Goal: Transaction & Acquisition: Purchase product/service

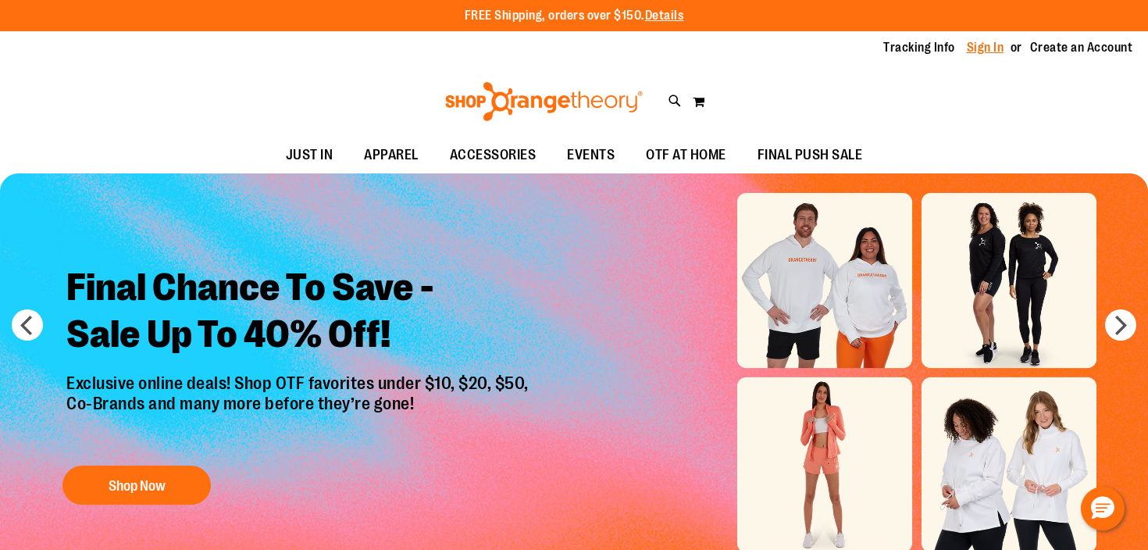
click at [992, 46] on link "Sign In" at bounding box center [985, 47] width 37 height 17
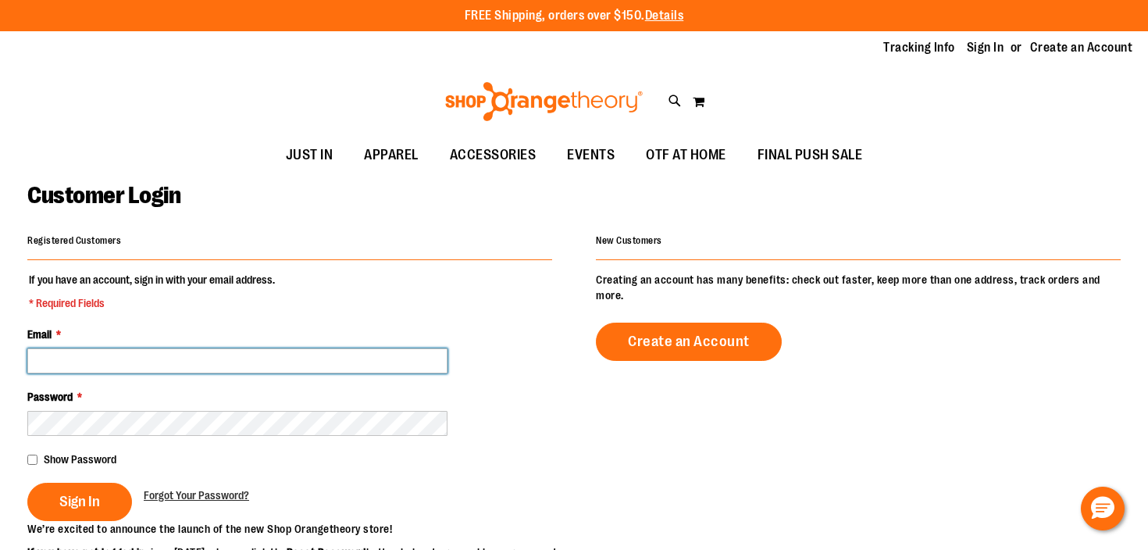
click at [344, 369] on input "Email *" at bounding box center [237, 360] width 420 height 25
type input "**********"
click at [27, 482] on button "Sign In" at bounding box center [79, 501] width 105 height 38
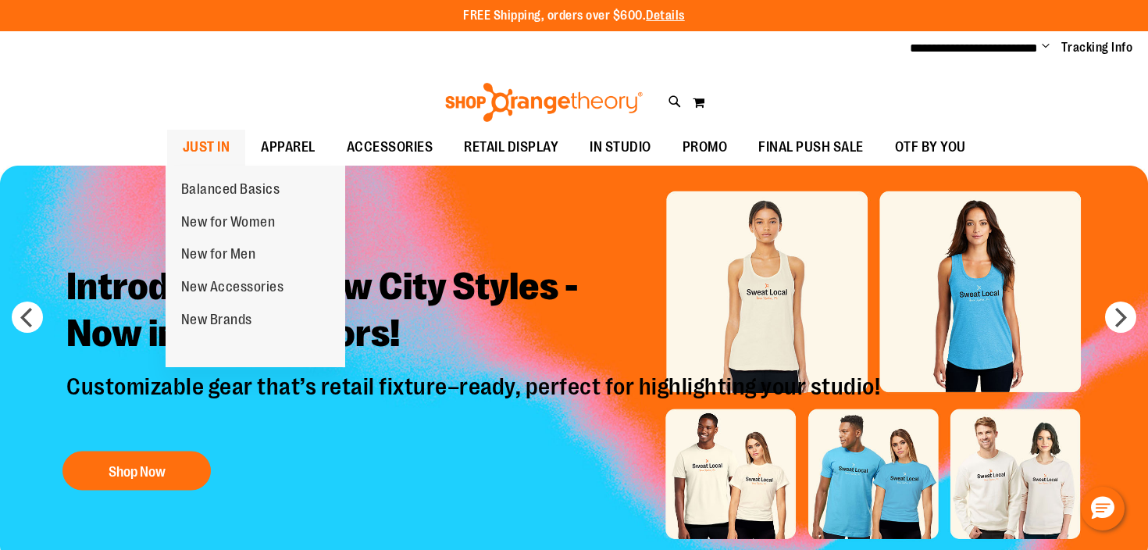
click at [210, 147] on span "JUST IN" at bounding box center [207, 147] width 48 height 35
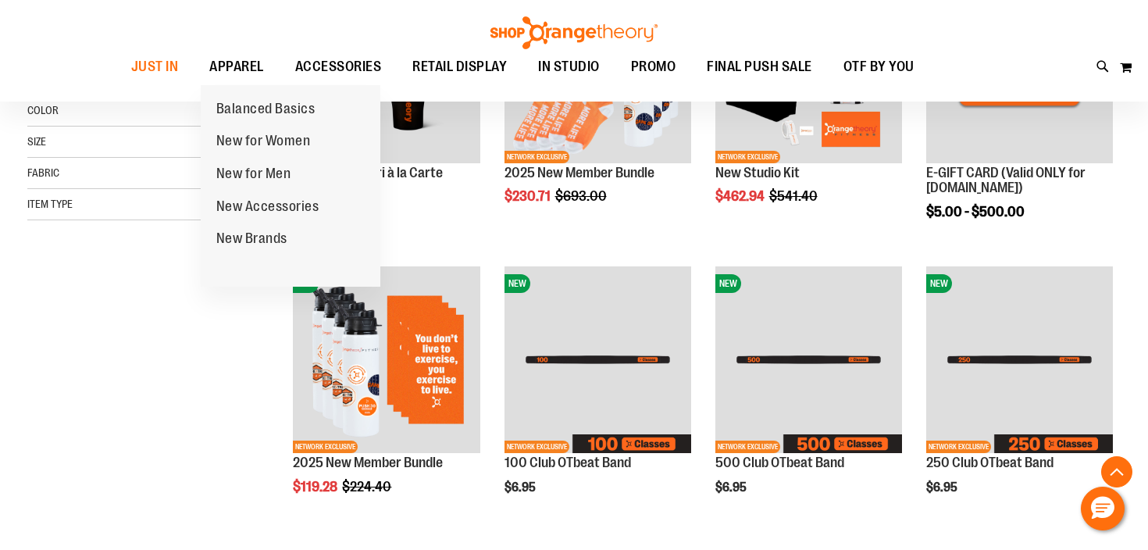
scroll to position [390, 0]
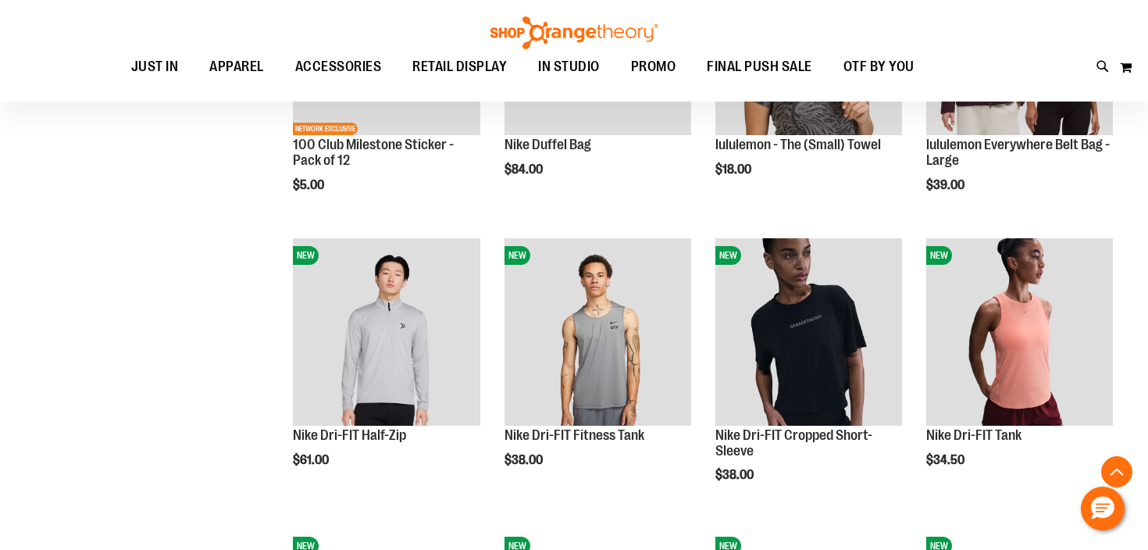
scroll to position [1259, 0]
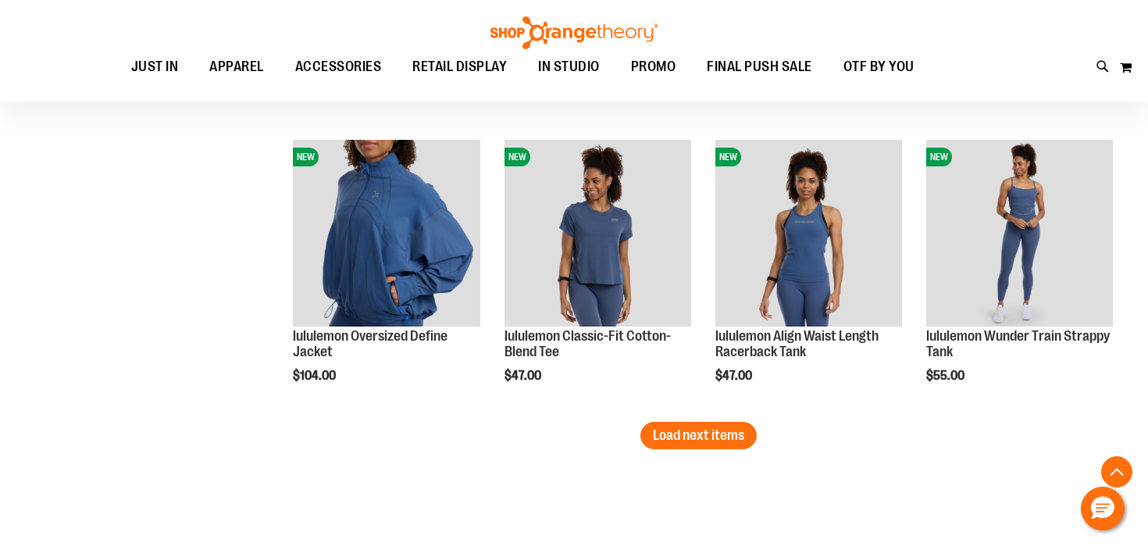
scroll to position [2506, 0]
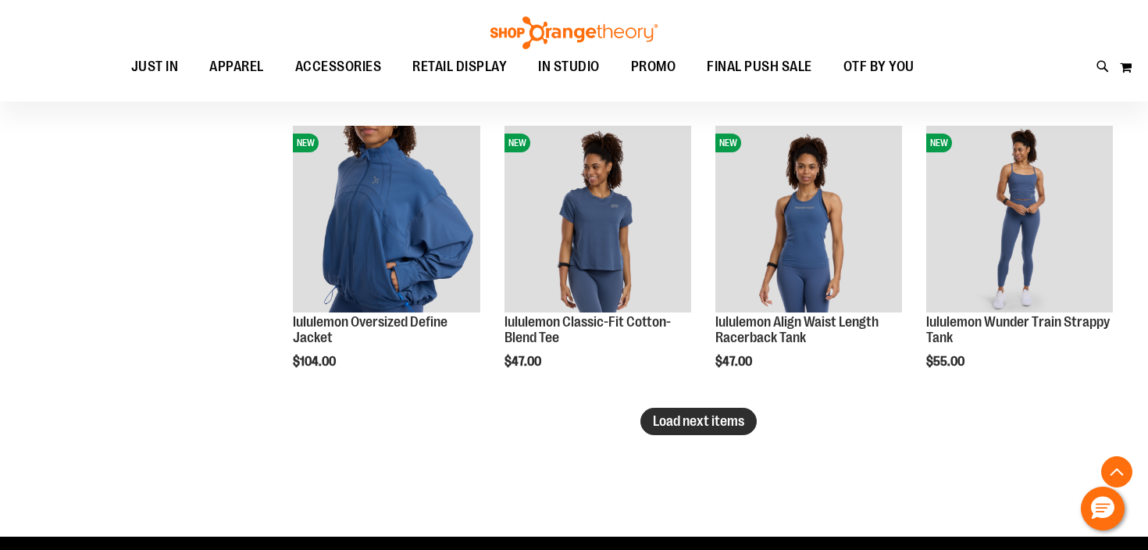
click at [741, 422] on span "Load next items" at bounding box center [698, 421] width 91 height 16
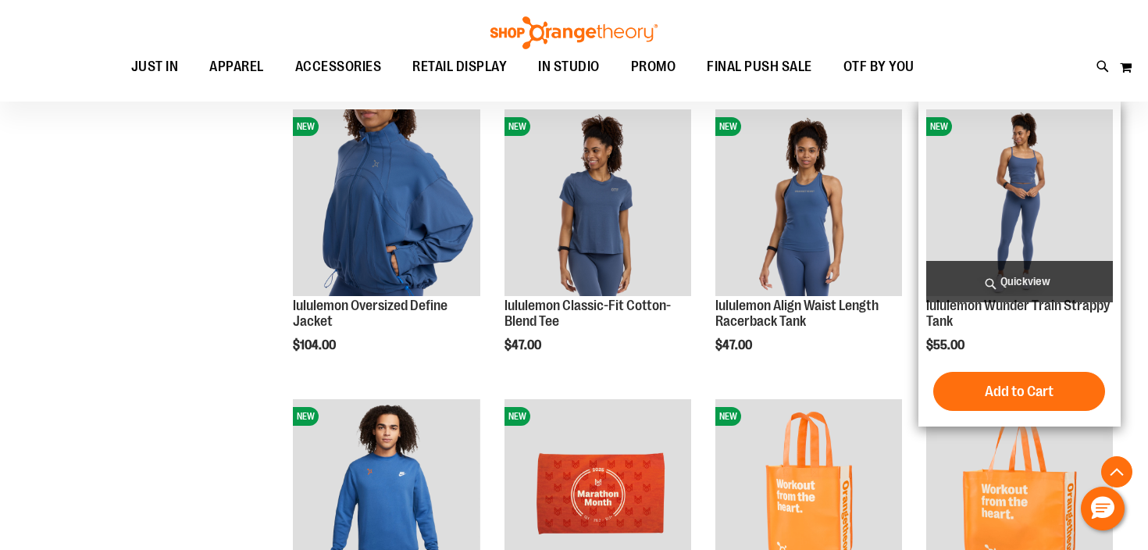
scroll to position [2467, 0]
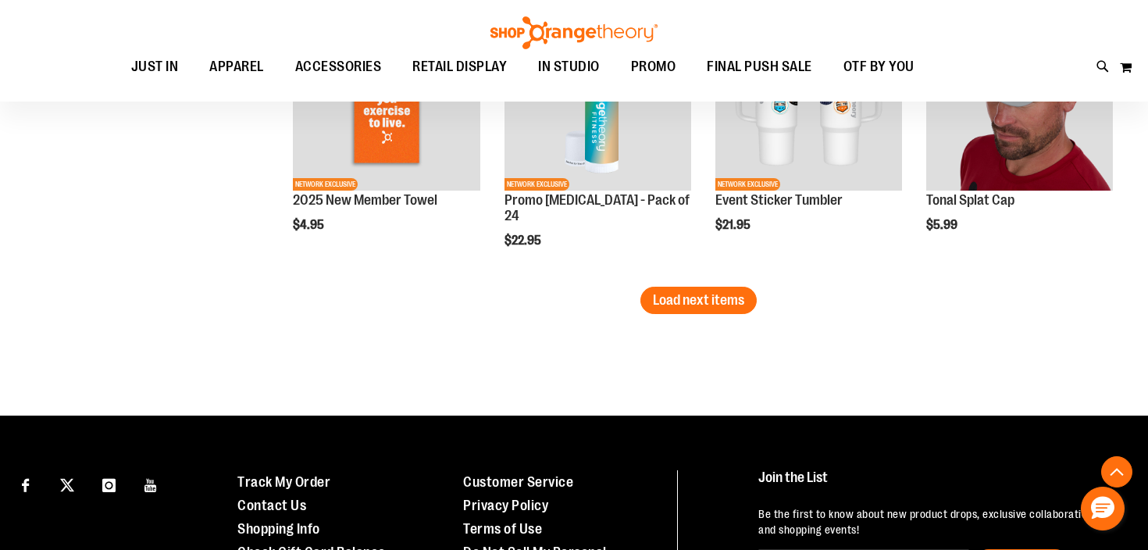
scroll to position [3499, 0]
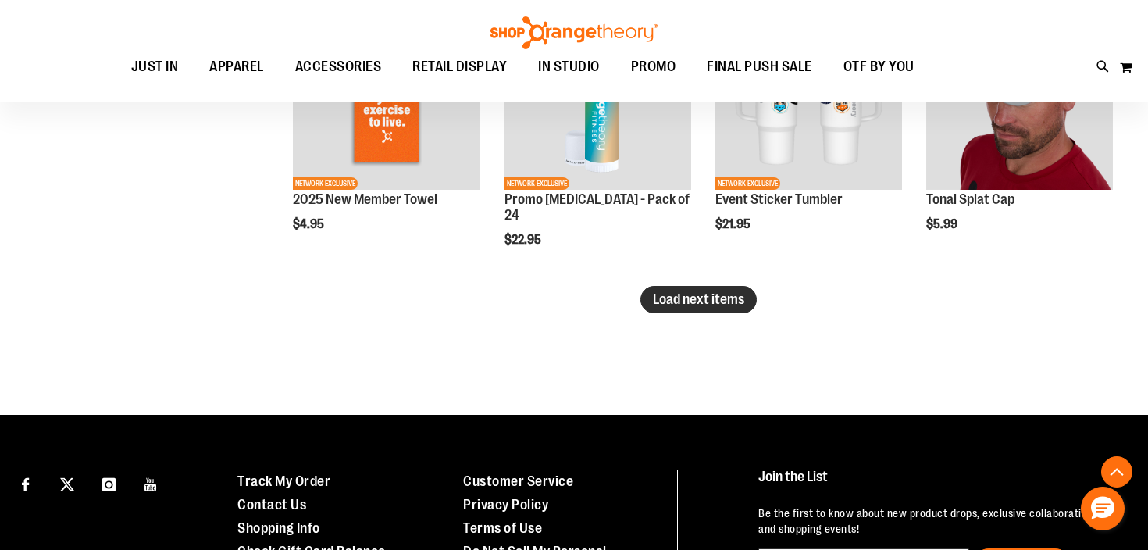
click at [646, 301] on button "Load next items" at bounding box center [698, 299] width 116 height 27
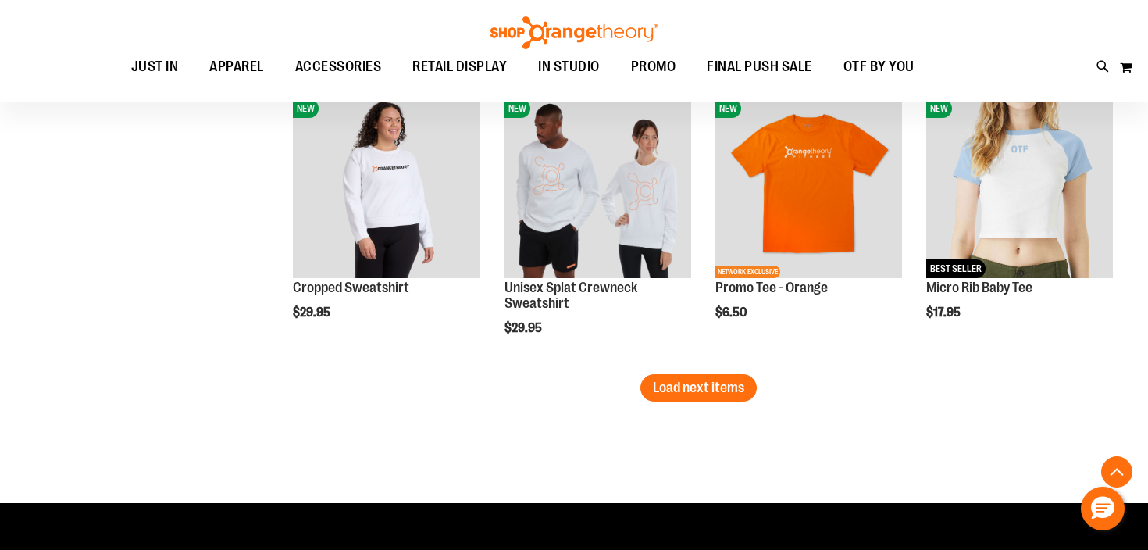
scroll to position [4317, 0]
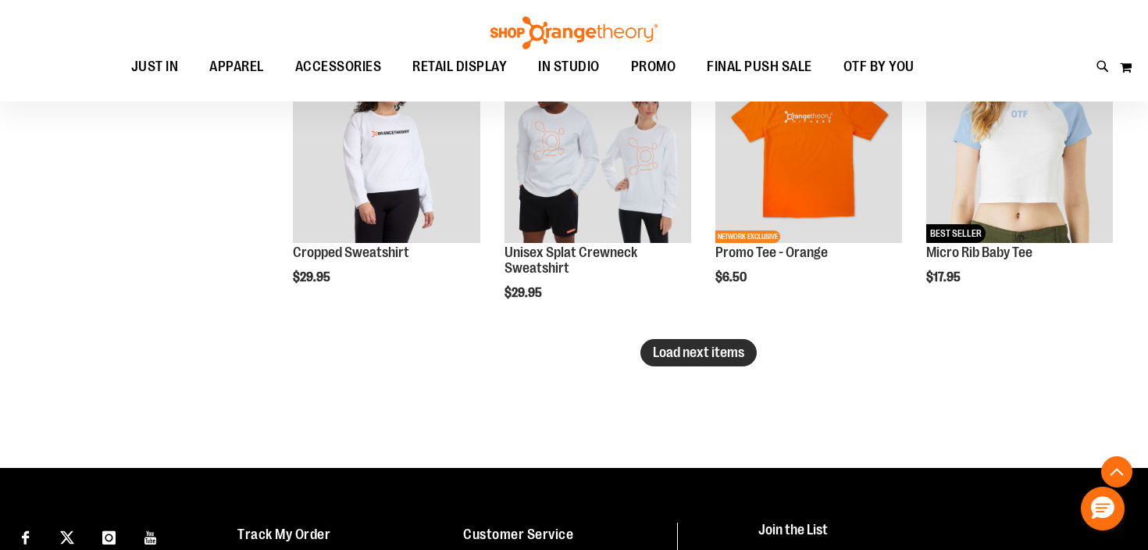
click at [700, 362] on button "Load next items" at bounding box center [698, 352] width 116 height 27
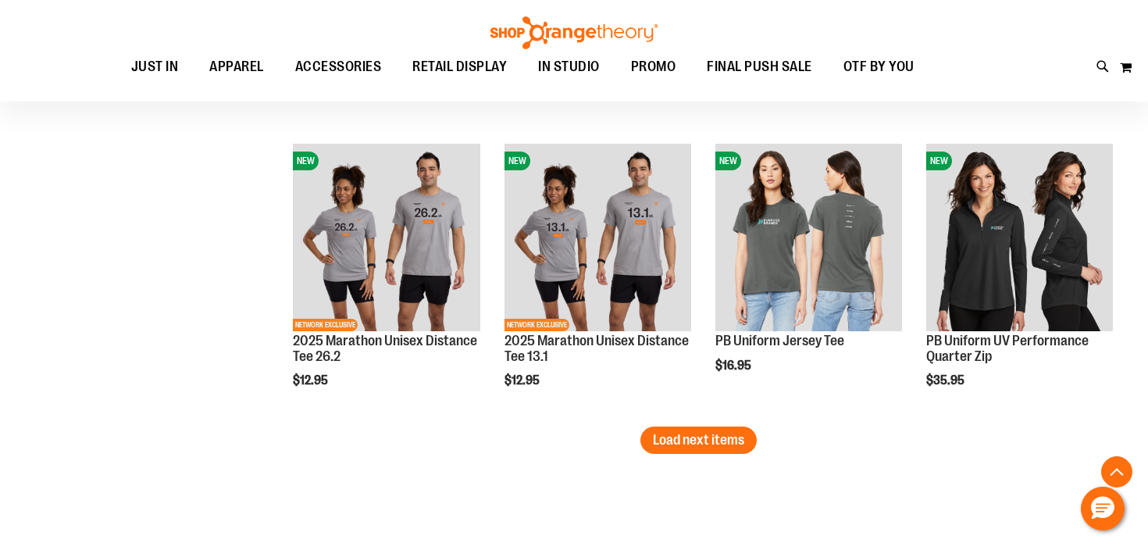
scroll to position [5148, 0]
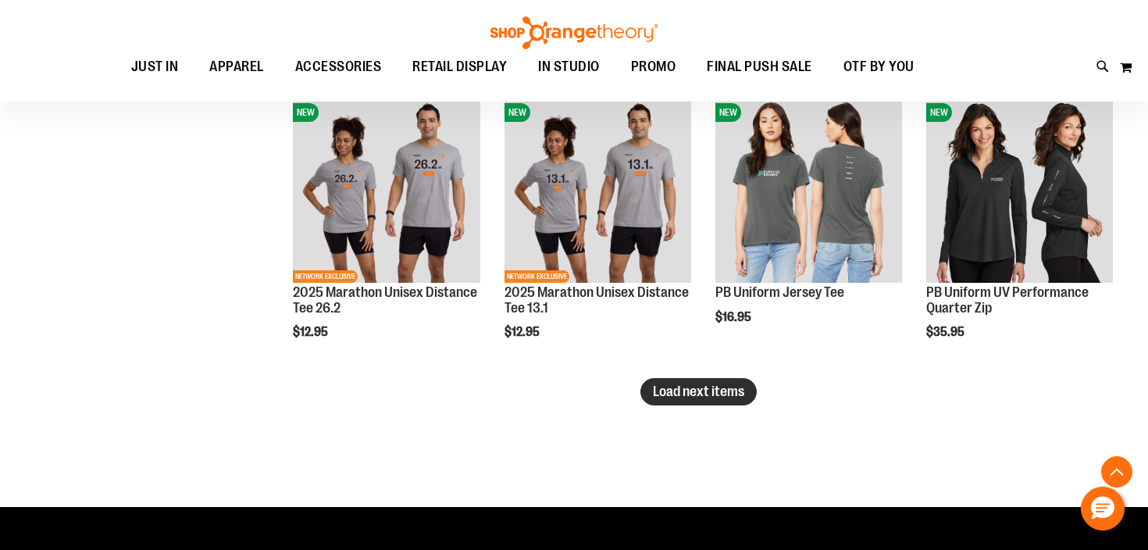
click at [696, 402] on button "Load next items" at bounding box center [698, 391] width 116 height 27
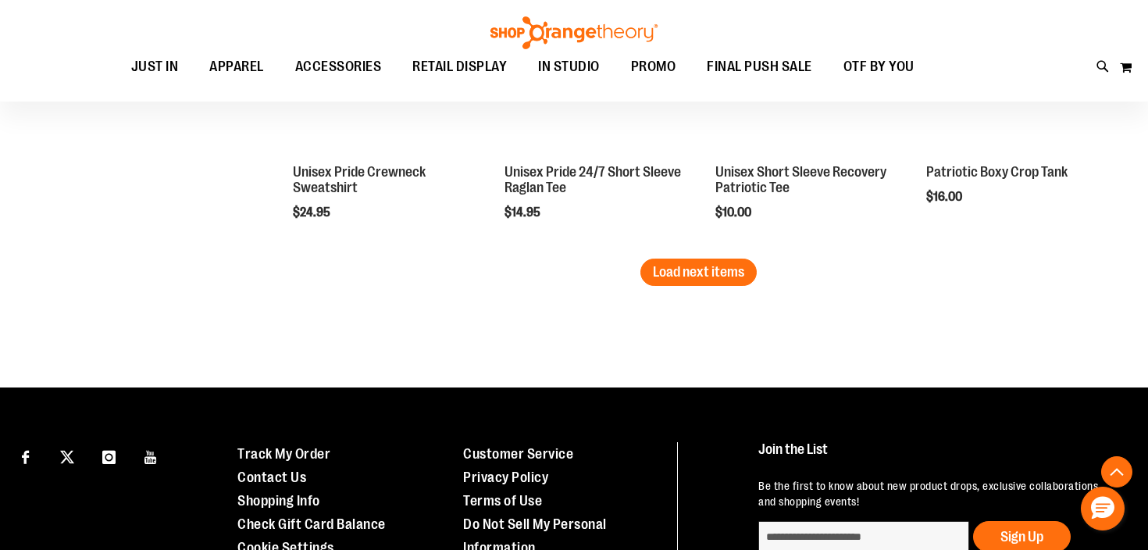
scroll to position [6187, 0]
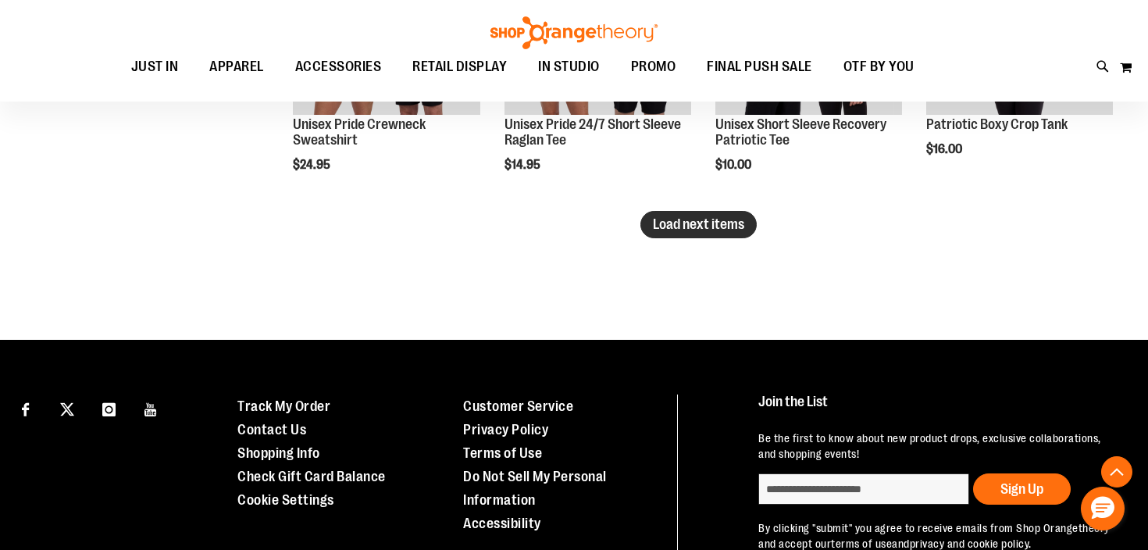
click at [710, 227] on span "Load next items" at bounding box center [698, 224] width 91 height 16
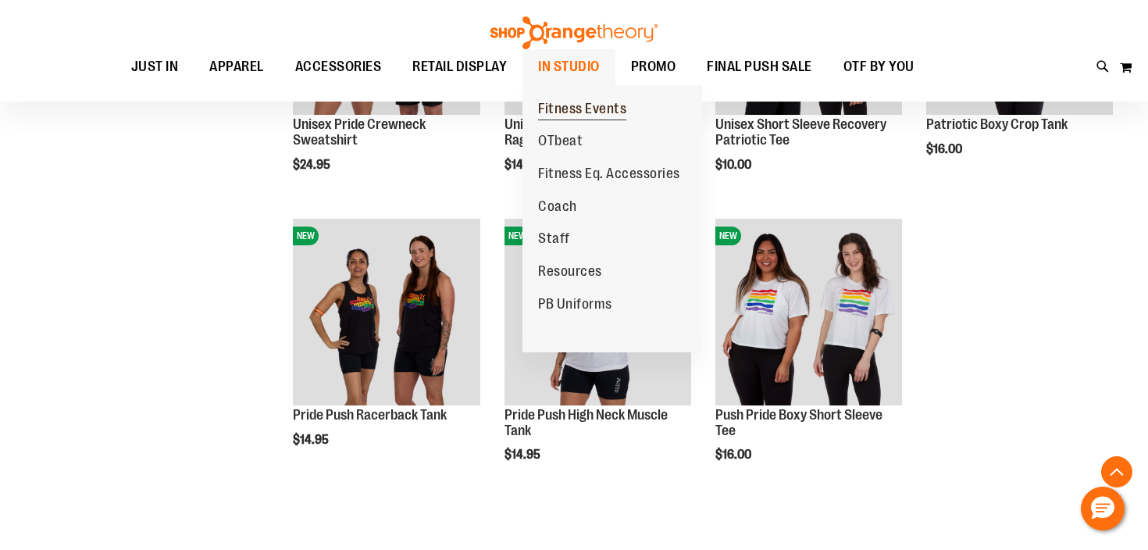
click at [577, 105] on span "Fitness Events" at bounding box center [582, 111] width 88 height 20
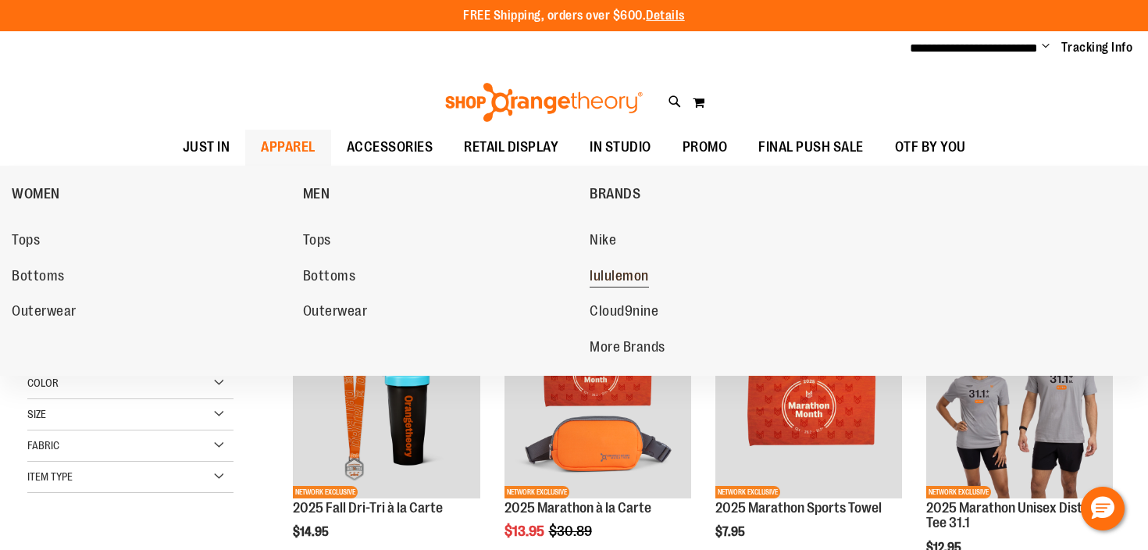
click at [606, 274] on span "lululemon" at bounding box center [618, 278] width 59 height 20
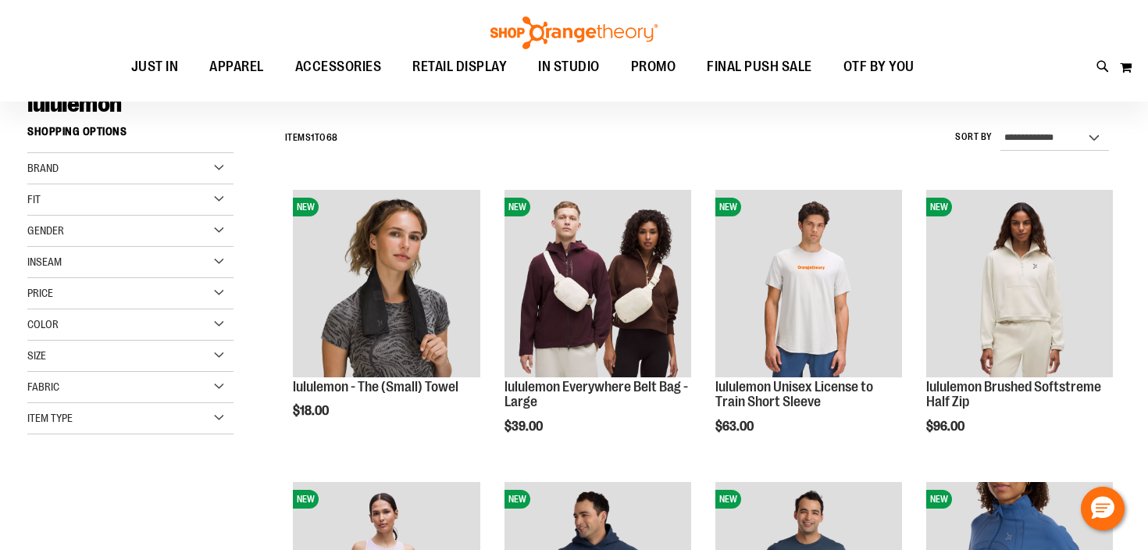
scroll to position [129, 0]
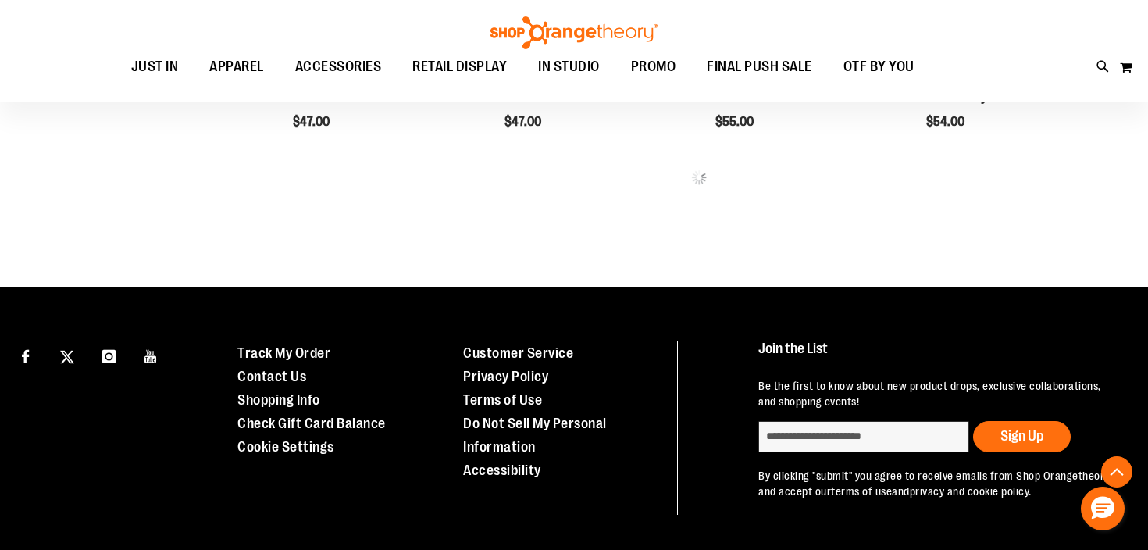
scroll to position [1009, 0]
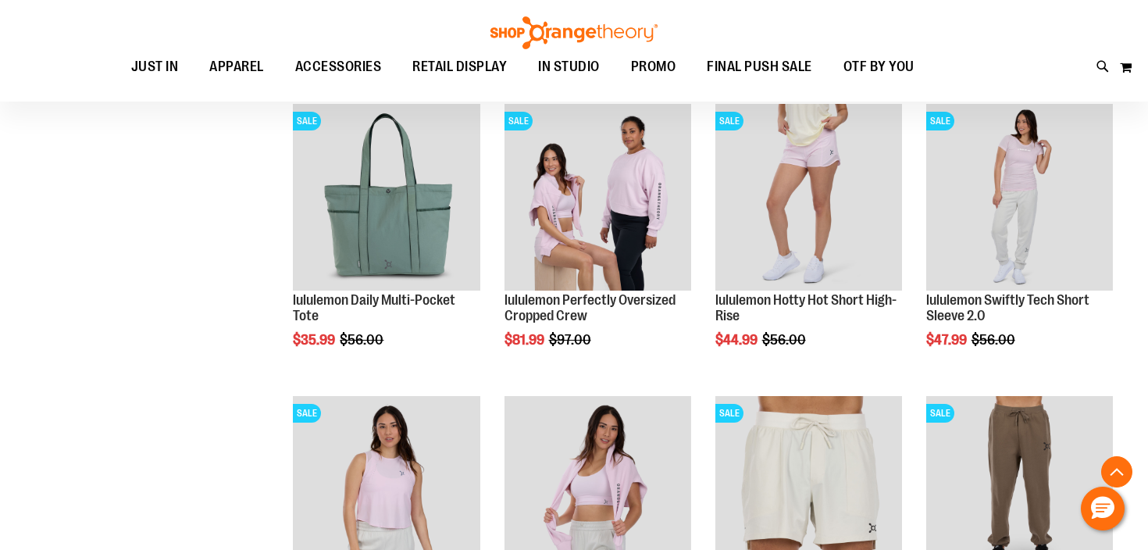
scroll to position [1355, 0]
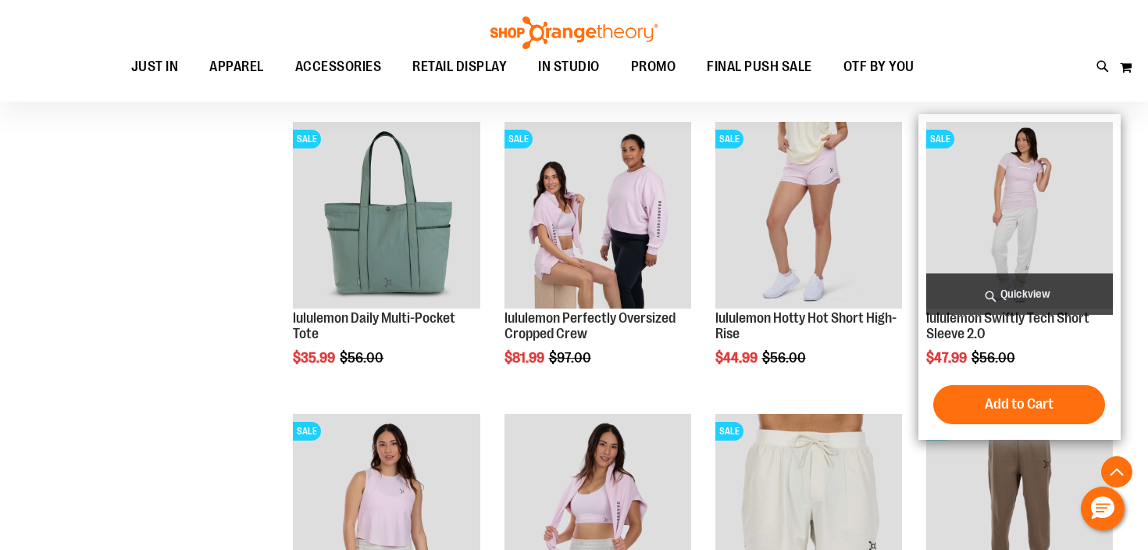
click at [982, 214] on img "product" at bounding box center [1019, 215] width 187 height 187
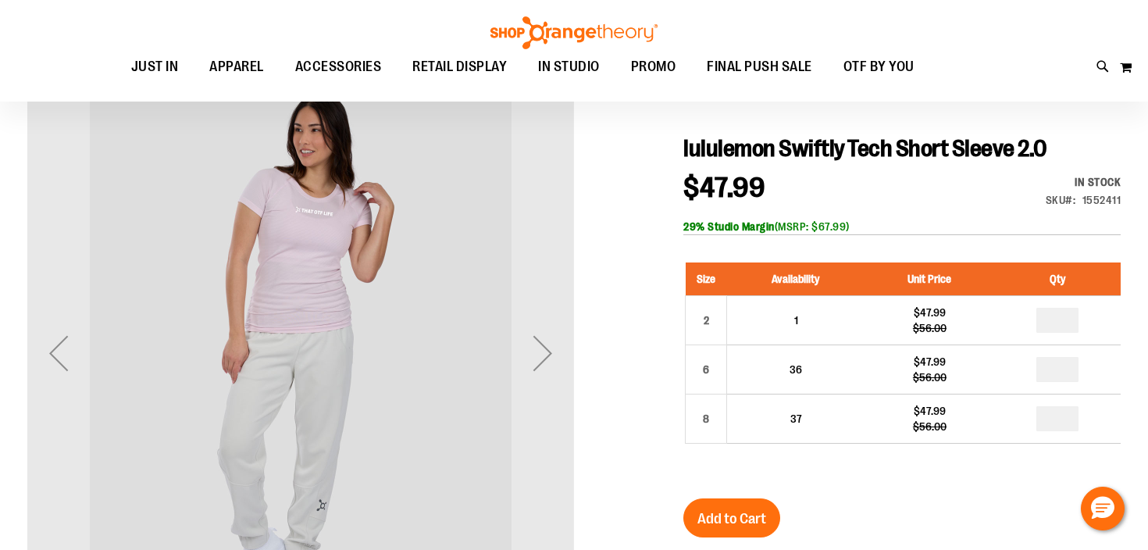
scroll to position [119, 0]
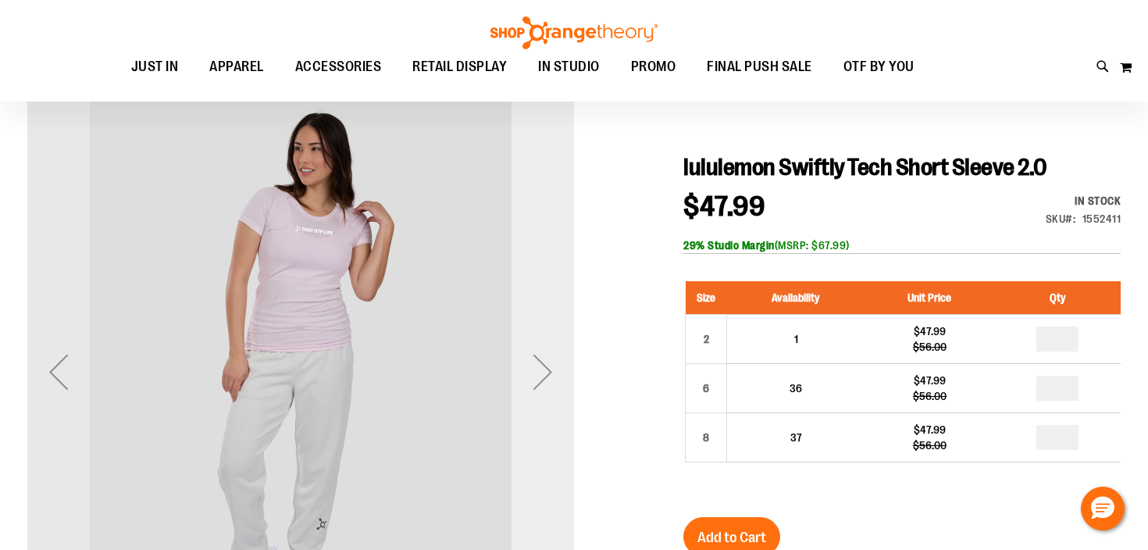
click at [546, 358] on div "Next" at bounding box center [542, 371] width 62 height 62
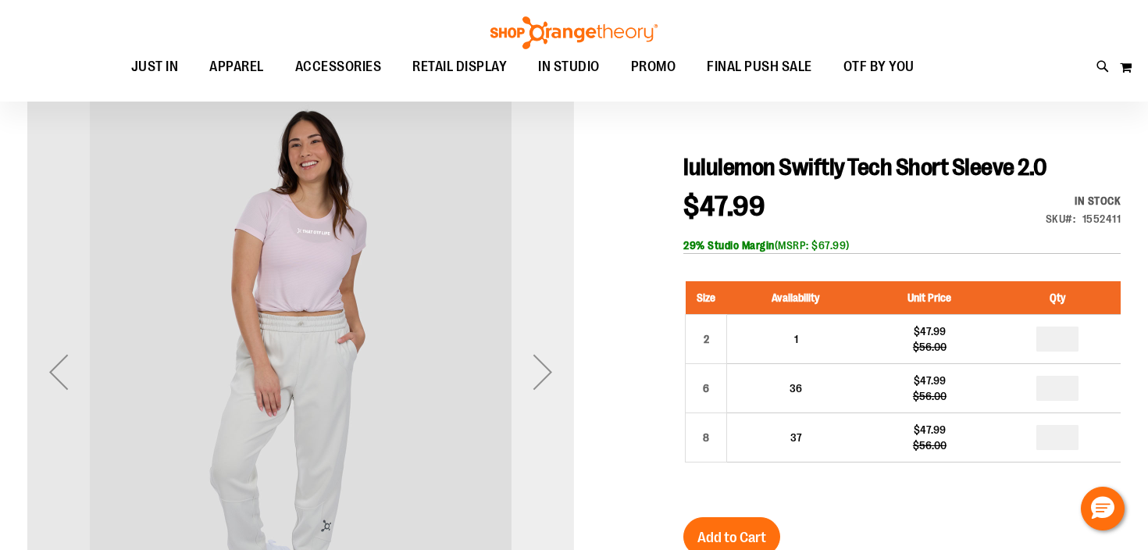
click at [546, 358] on div "Next" at bounding box center [542, 371] width 62 height 62
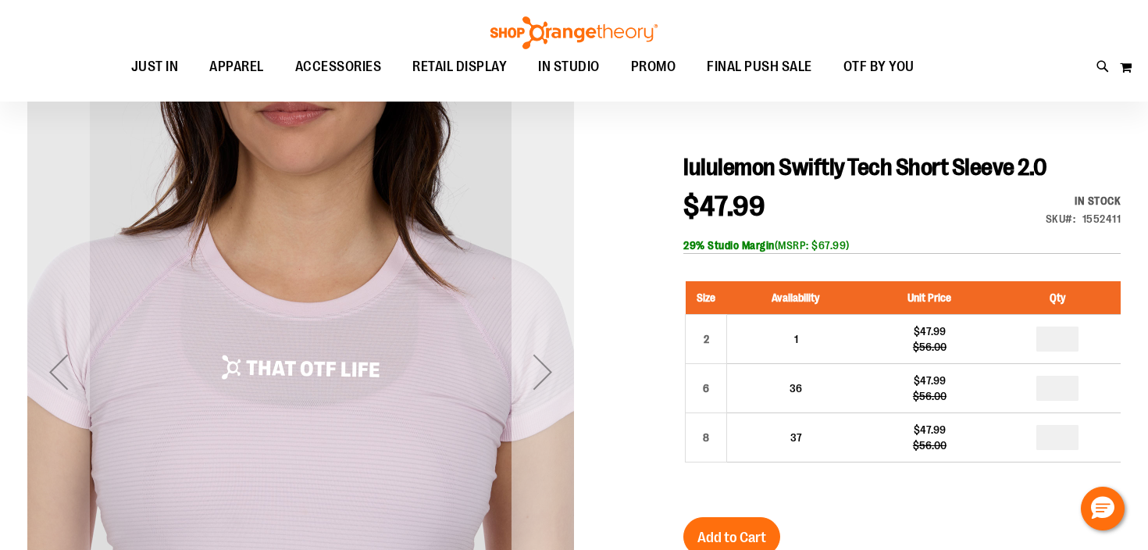
click at [546, 358] on div "Next" at bounding box center [542, 371] width 62 height 62
